Goal: Task Accomplishment & Management: Use online tool/utility

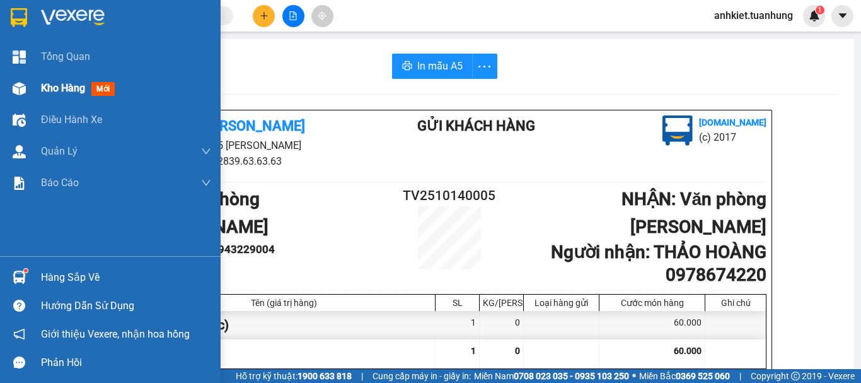
click at [67, 98] on div "Kho hàng mới" at bounding box center [126, 88] width 170 height 32
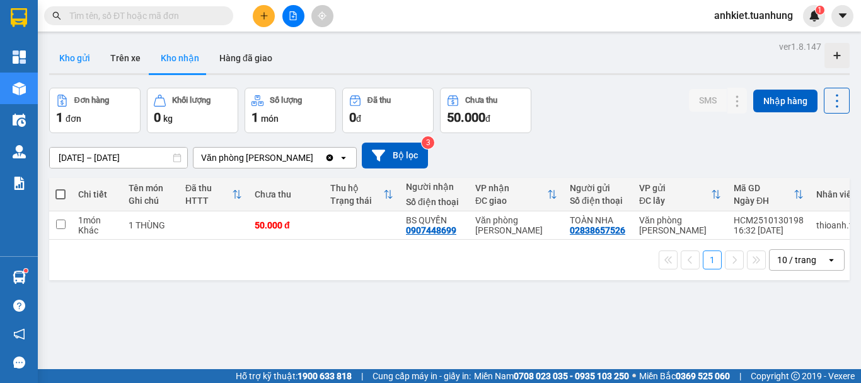
click at [62, 72] on button "Kho gửi" at bounding box center [74, 58] width 51 height 30
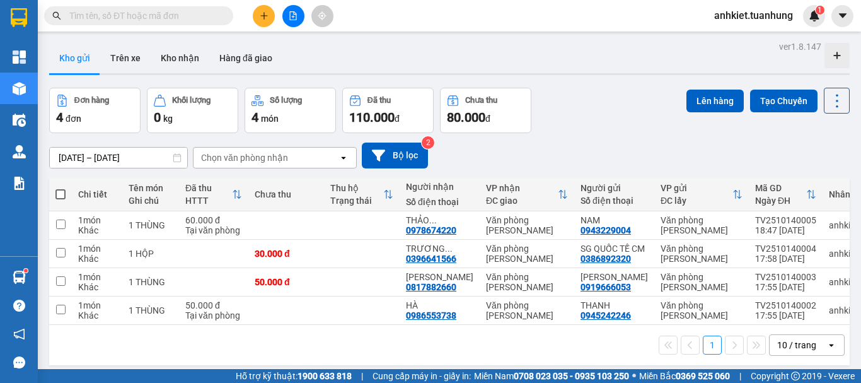
click at [61, 191] on span at bounding box center [60, 194] width 10 height 10
click at [61, 188] on input "checkbox" at bounding box center [61, 188] width 0 height 0
checkbox input "true"
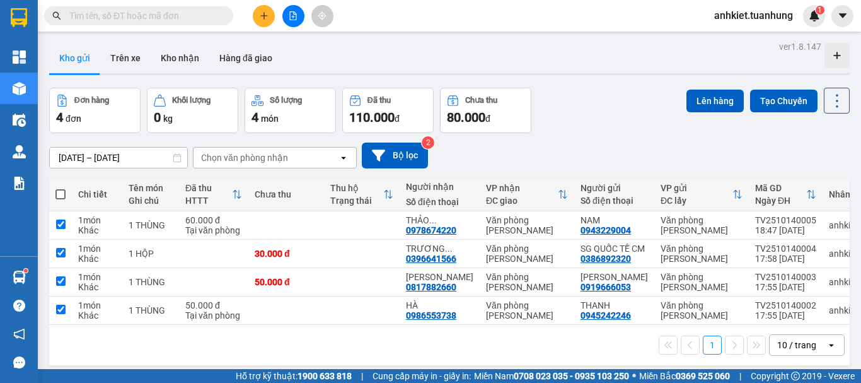
checkbox input "true"
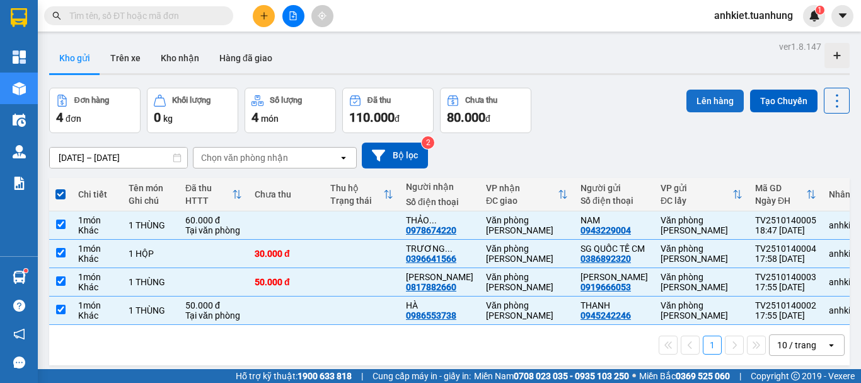
click at [702, 103] on button "Lên hàng" at bounding box center [714, 101] width 57 height 23
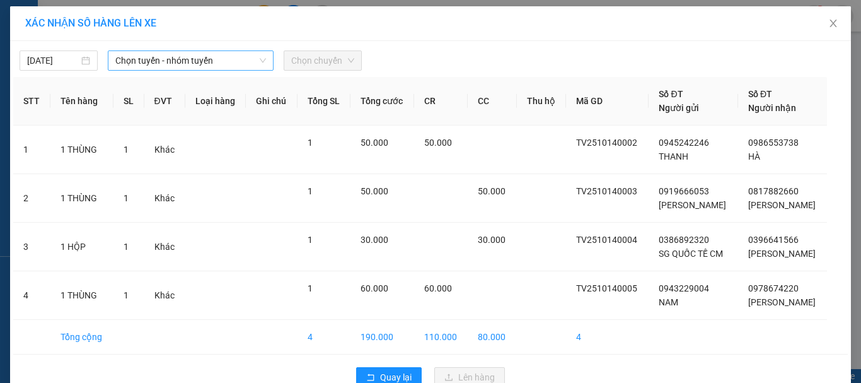
click at [197, 61] on span "Chọn tuyến - nhóm tuyến" at bounding box center [190, 60] width 151 height 19
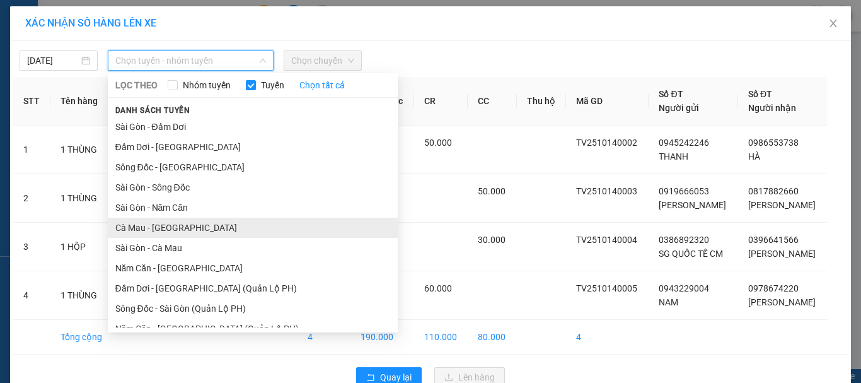
drag, startPoint x: 171, startPoint y: 199, endPoint x: 177, endPoint y: 221, distance: 22.2
click at [177, 221] on ul "[GEOGRAPHIC_DATA] - Đầm Dơi Đầm Dơi - [GEOGRAPHIC_DATA] Sông Đốc - [GEOGRAPHIC_…" at bounding box center [253, 222] width 290 height 211
drag, startPoint x: 195, startPoint y: 224, endPoint x: 231, endPoint y: 185, distance: 52.7
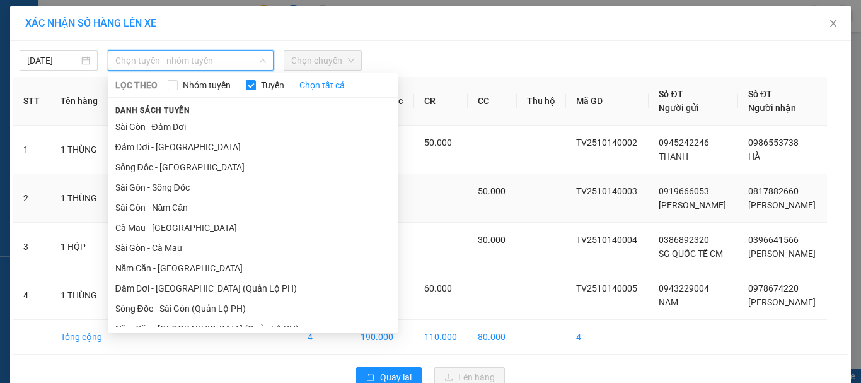
click at [196, 224] on li "Cà Mau - [GEOGRAPHIC_DATA]" at bounding box center [253, 227] width 290 height 20
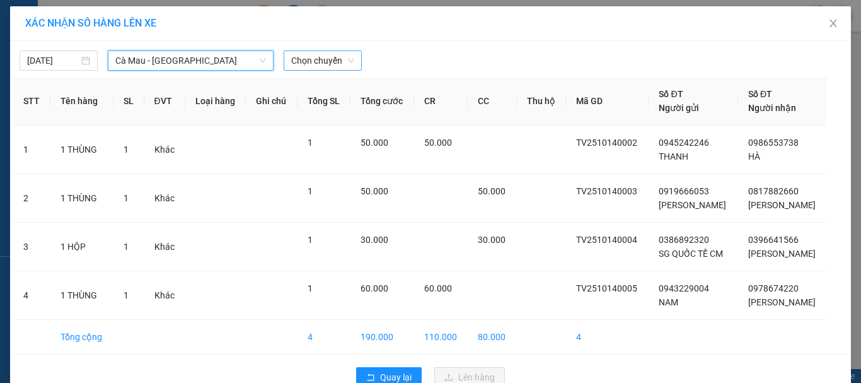
click at [311, 67] on span "Chọn chuyến" at bounding box center [322, 60] width 63 height 19
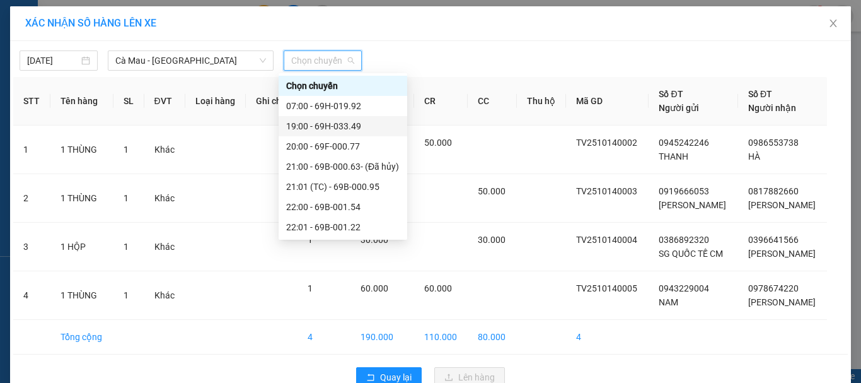
click at [315, 127] on div "19:00 - 69H-033.49" at bounding box center [342, 126] width 113 height 14
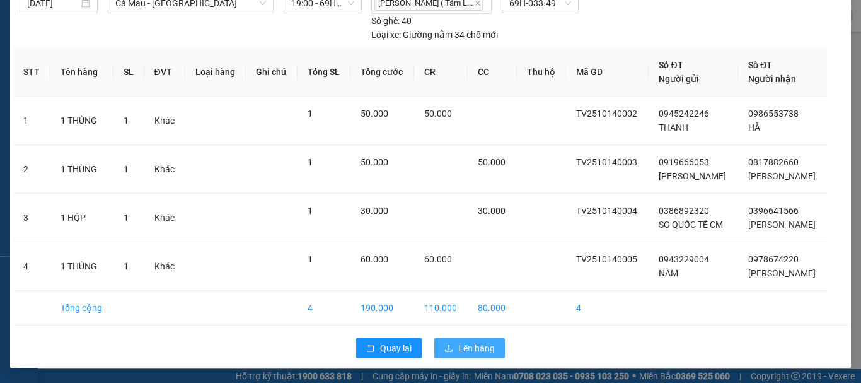
click at [465, 346] on span "Lên hàng" at bounding box center [476, 348] width 37 height 14
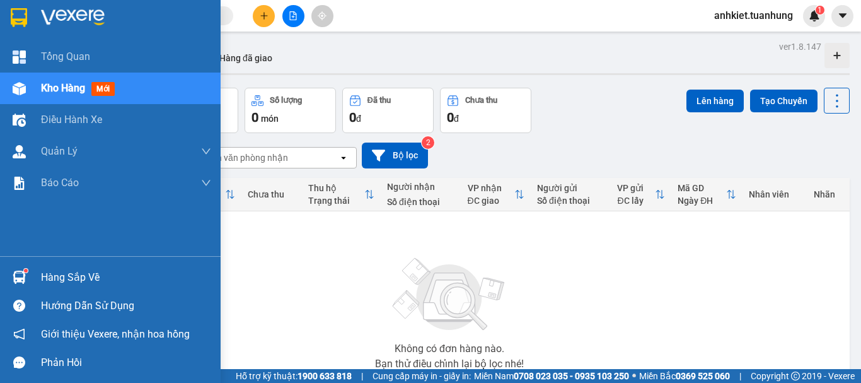
click at [88, 289] on div "Hàng sắp về" at bounding box center [110, 277] width 221 height 28
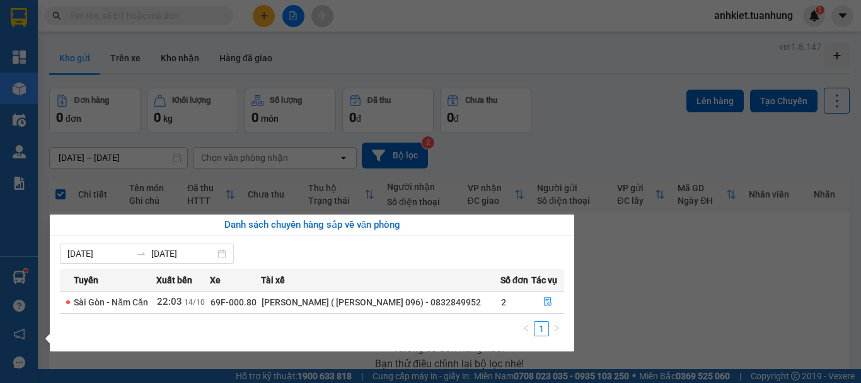
click at [630, 277] on section "Kết quả tìm kiếm ( 0 ) Bộ lọc No Data anhkiet.tuanhung 1 Tổng Quan Kho hàng mới…" at bounding box center [430, 191] width 861 height 383
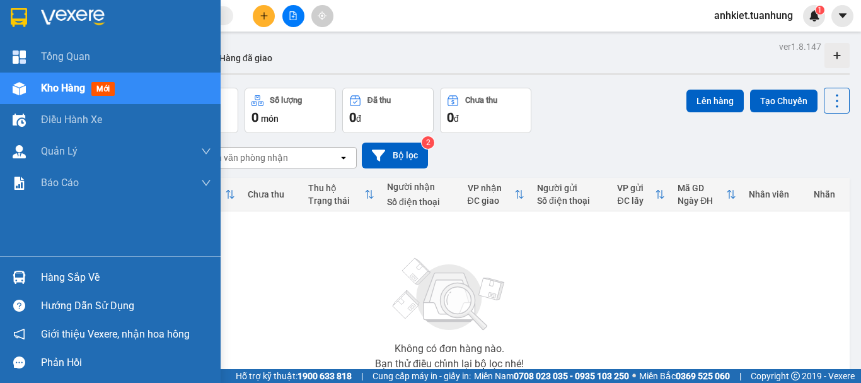
click at [81, 264] on div "Hàng sắp về" at bounding box center [110, 277] width 221 height 28
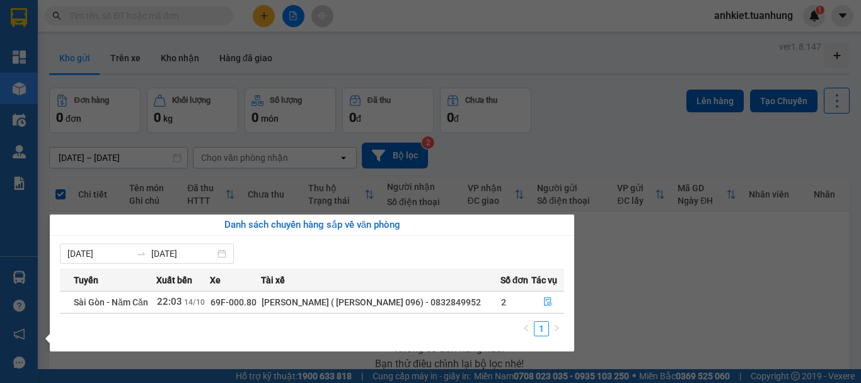
click at [714, 257] on section "Kết quả tìm kiếm ( 0 ) Bộ lọc No Data anhkiet.tuanhung 1 Tổng Quan Kho hàng mới…" at bounding box center [430, 191] width 861 height 383
